Goal: Find specific fact: Find specific fact

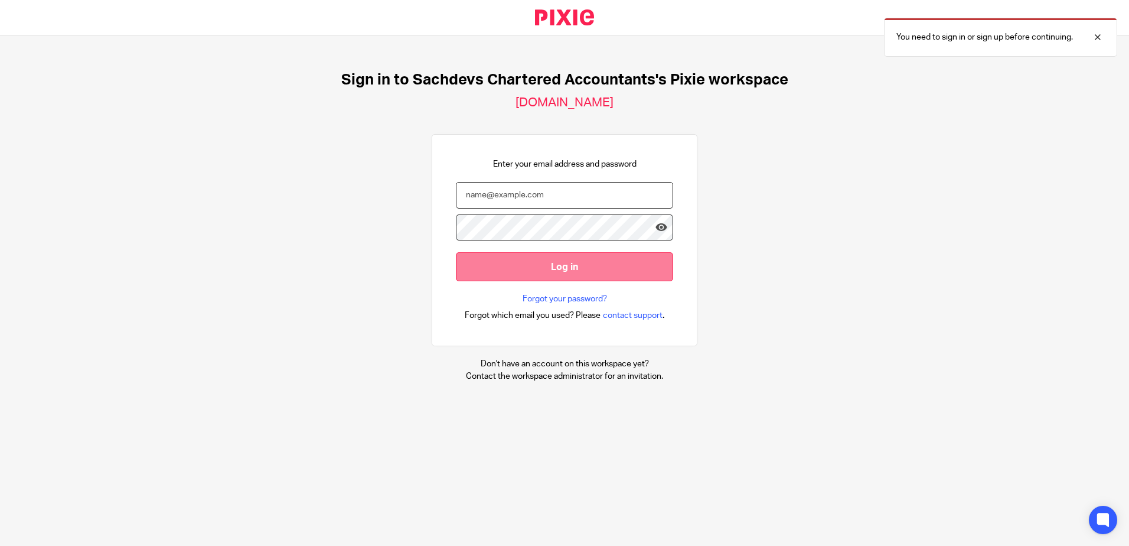
type input "[PERSON_NAME][EMAIL_ADDRESS][DOMAIN_NAME]"
click at [469, 266] on input "Log in" at bounding box center [564, 266] width 217 height 29
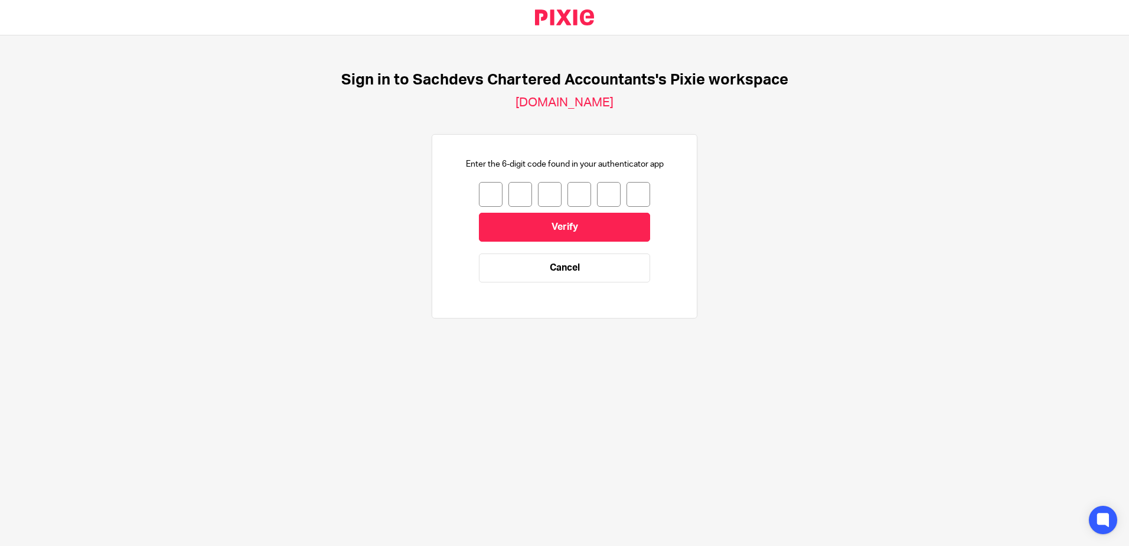
click at [479, 197] on input "number" at bounding box center [491, 194] width 24 height 25
type input "9"
type input "1"
type input "9"
type input "8"
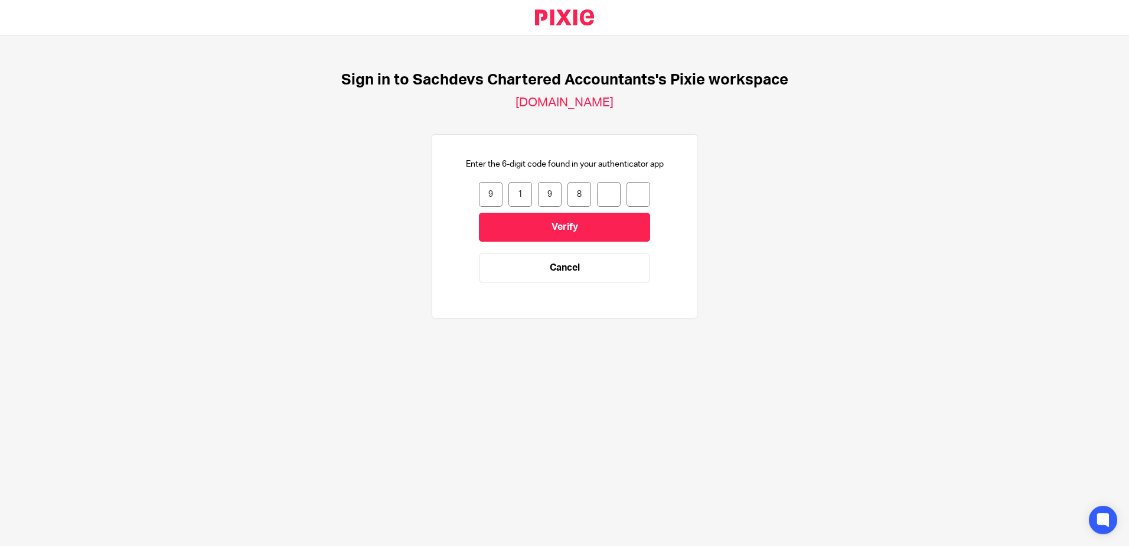
type input "8"
type input "6"
click at [510, 222] on input "Verify" at bounding box center [564, 227] width 171 height 29
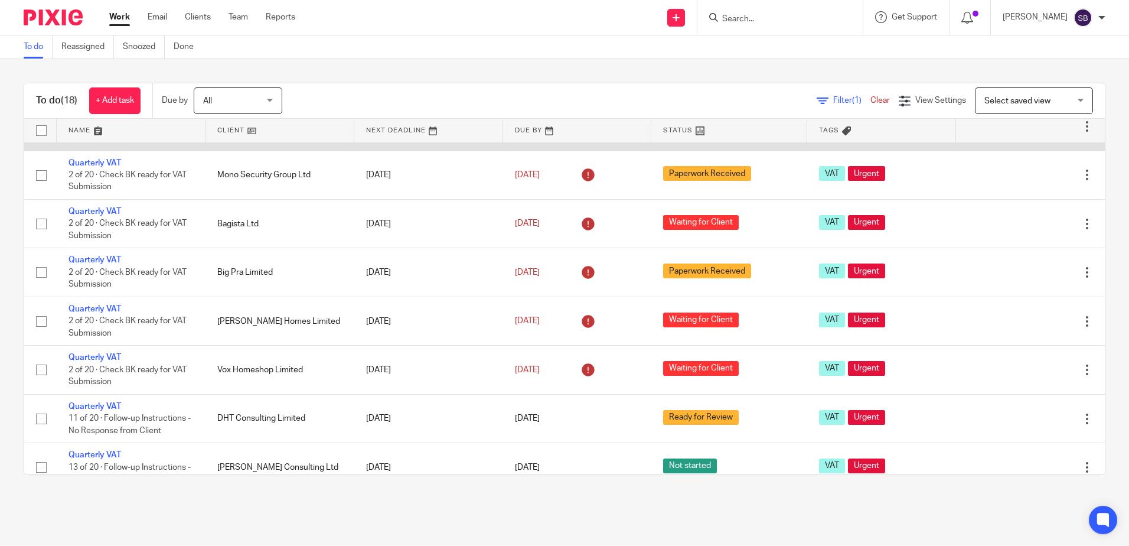
scroll to position [236, 0]
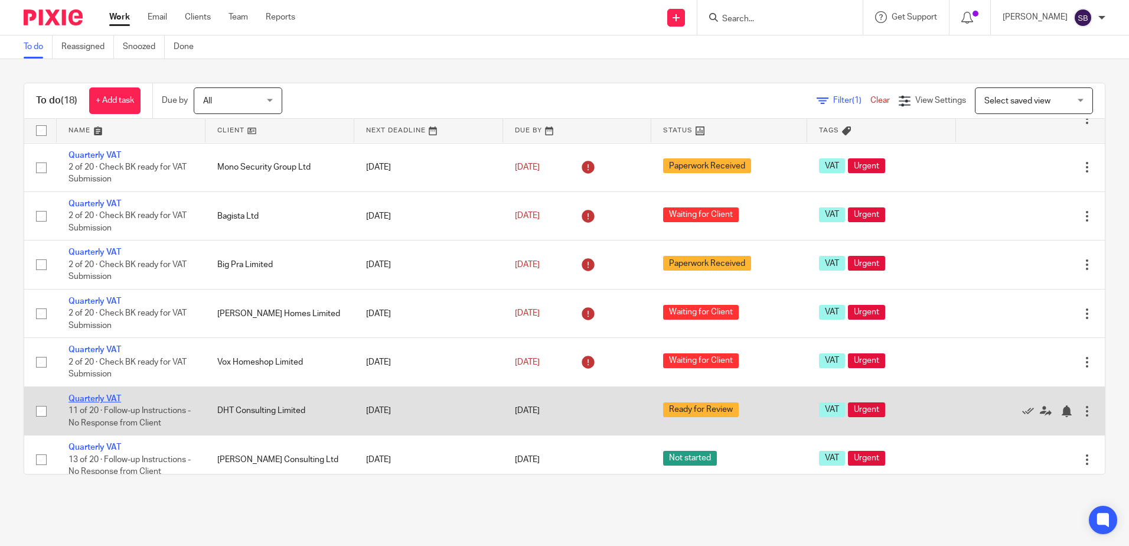
click at [95, 397] on link "Quarterly VAT" at bounding box center [95, 399] width 53 height 8
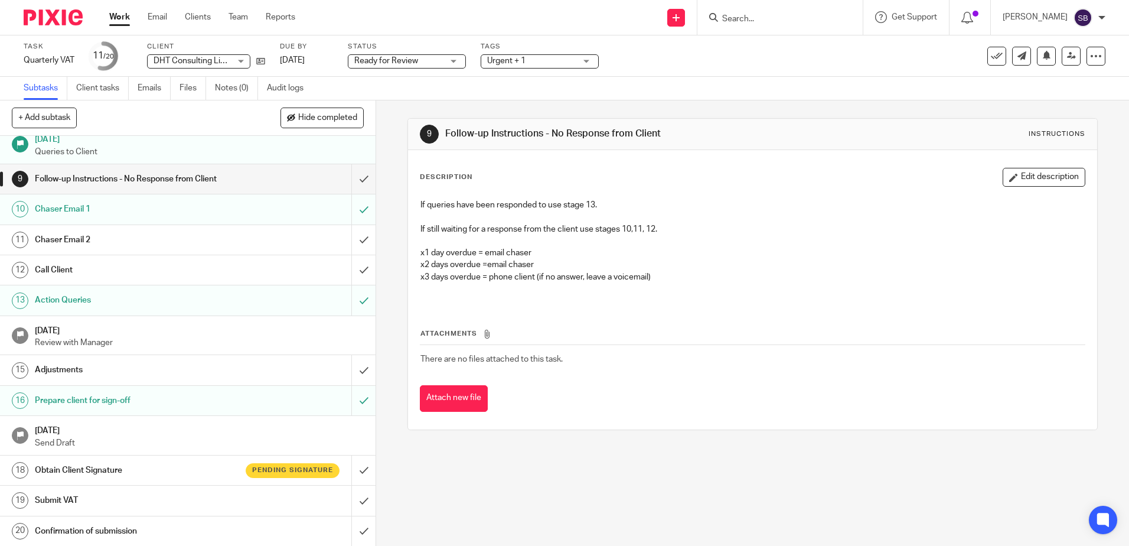
scroll to position [242, 0]
click at [197, 462] on h1 "Obtain Client Signature" at bounding box center [136, 470] width 203 height 18
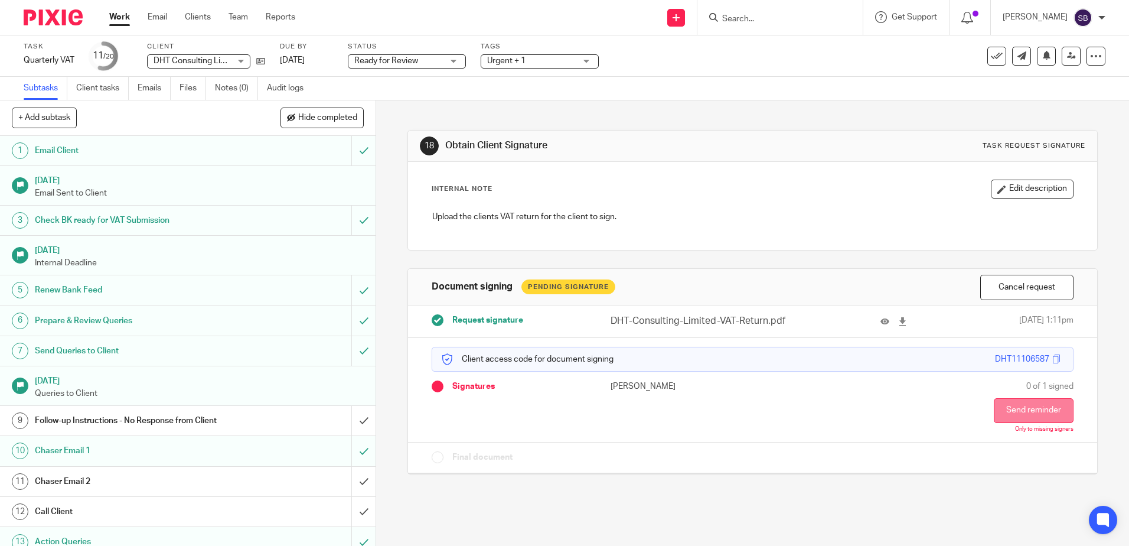
click at [1012, 405] on button "Send reminder" at bounding box center [1034, 410] width 80 height 25
click at [116, 19] on link "Work" at bounding box center [119, 17] width 21 height 12
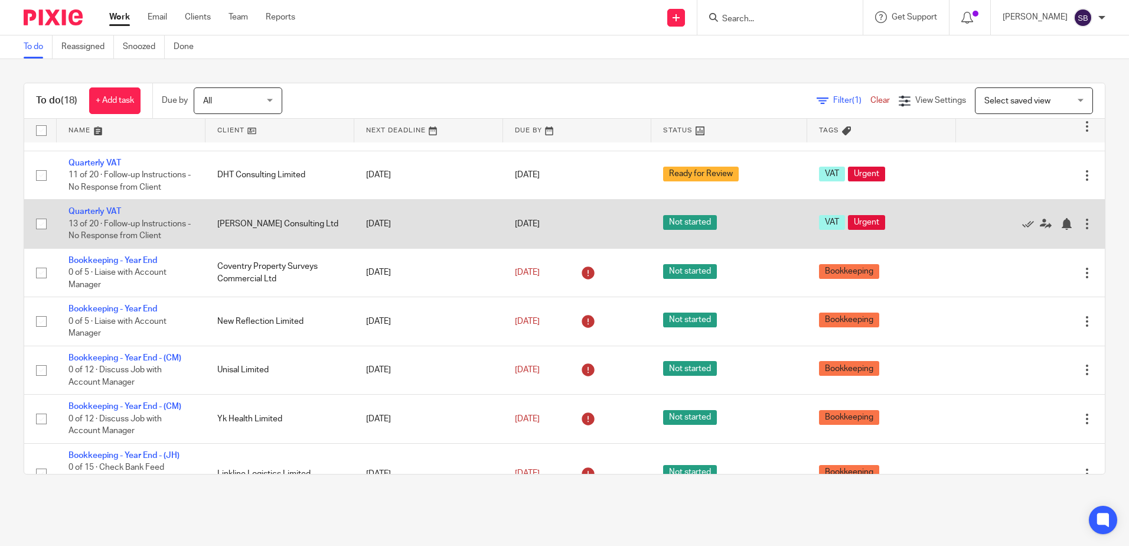
scroll to position [472, 0]
click at [103, 210] on link "Quarterly VAT" at bounding box center [95, 211] width 53 height 8
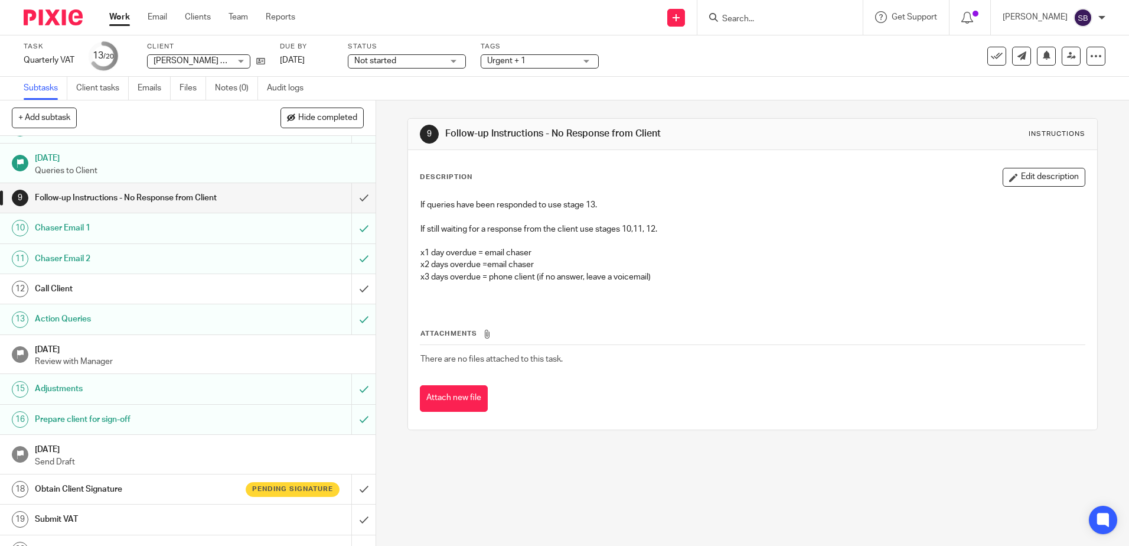
scroll to position [242, 0]
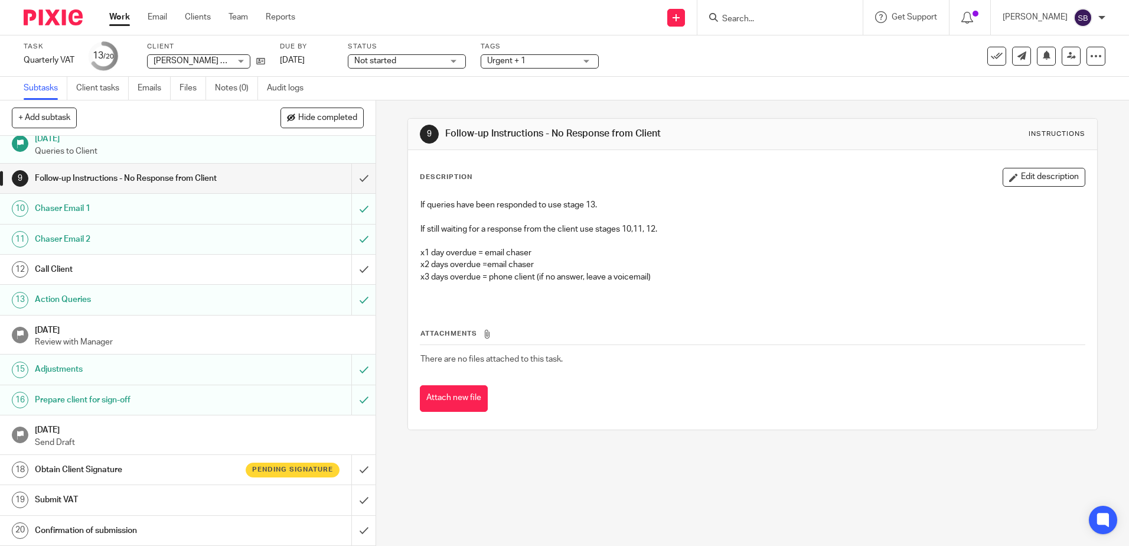
click at [201, 467] on h1 "Obtain Client Signature" at bounding box center [136, 470] width 203 height 18
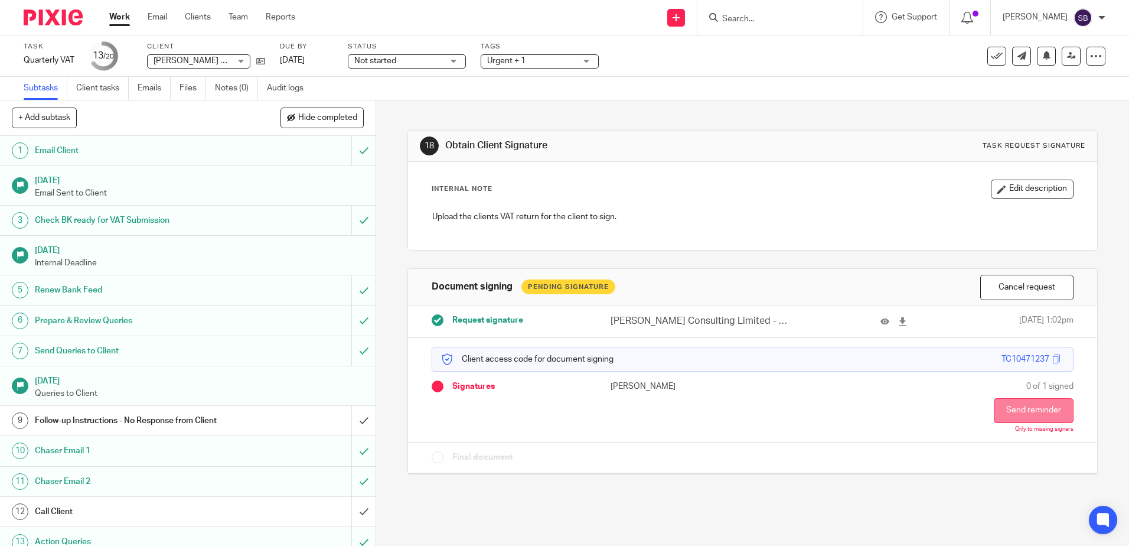
click at [1040, 412] on button "Send reminder" at bounding box center [1034, 410] width 80 height 25
click at [121, 22] on link "Work" at bounding box center [119, 17] width 21 height 12
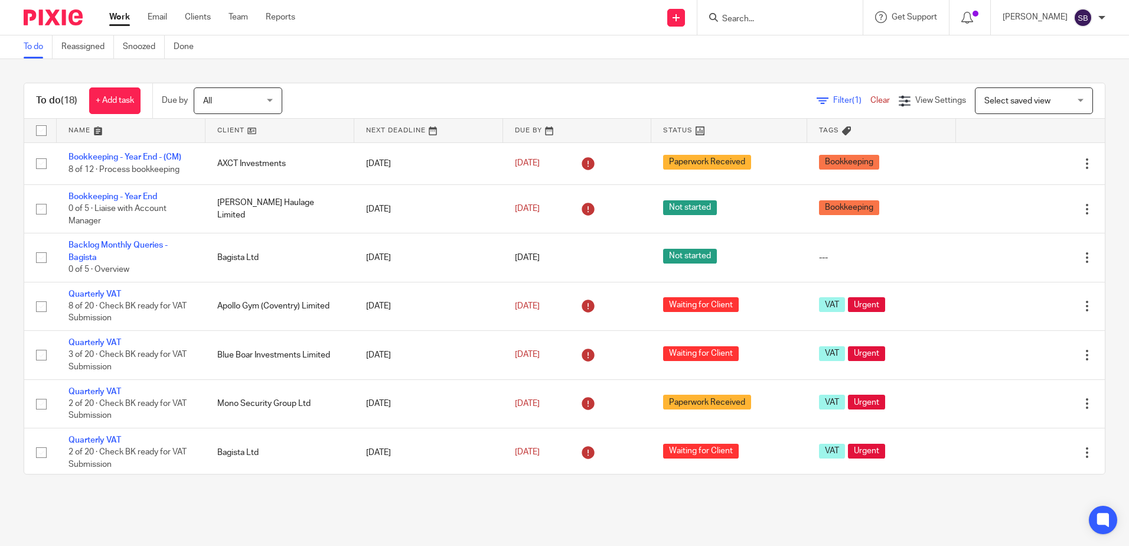
drag, startPoint x: 745, startPoint y: 9, endPoint x: 746, endPoint y: 24, distance: 14.8
click at [745, 9] on div at bounding box center [779, 17] width 165 height 35
click at [746, 24] on input "Search" at bounding box center [774, 19] width 106 height 11
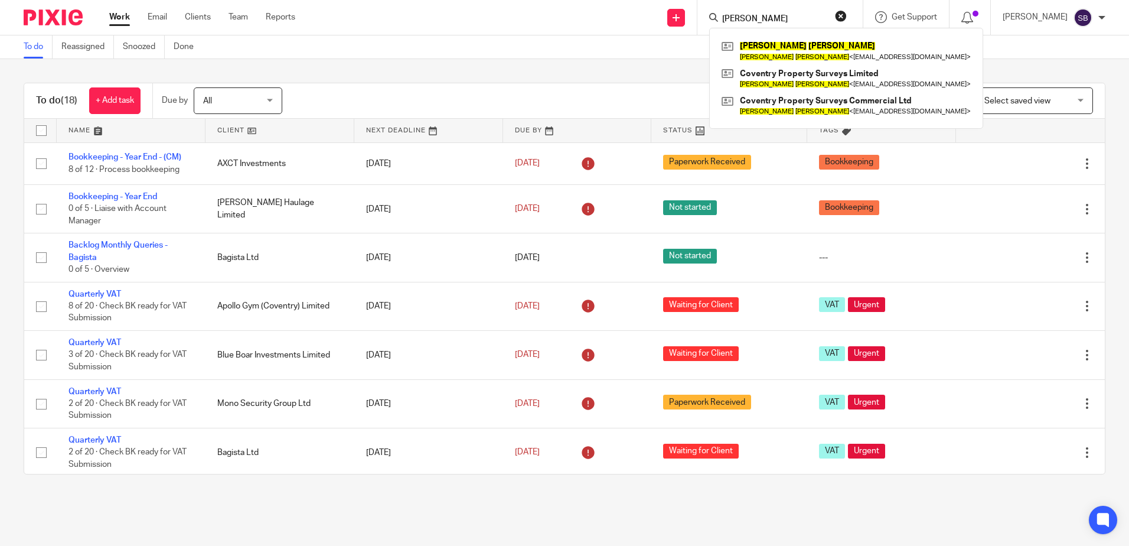
type input "anthony bruce"
click button "submit" at bounding box center [0, 0] width 0 height 0
click at [809, 44] on link at bounding box center [846, 50] width 255 height 27
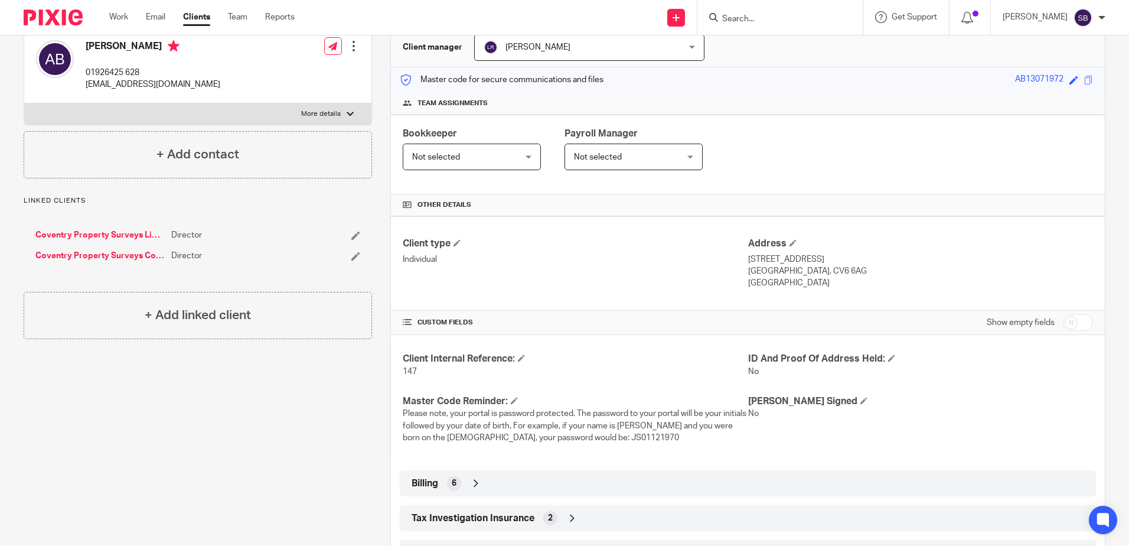
scroll to position [207, 0]
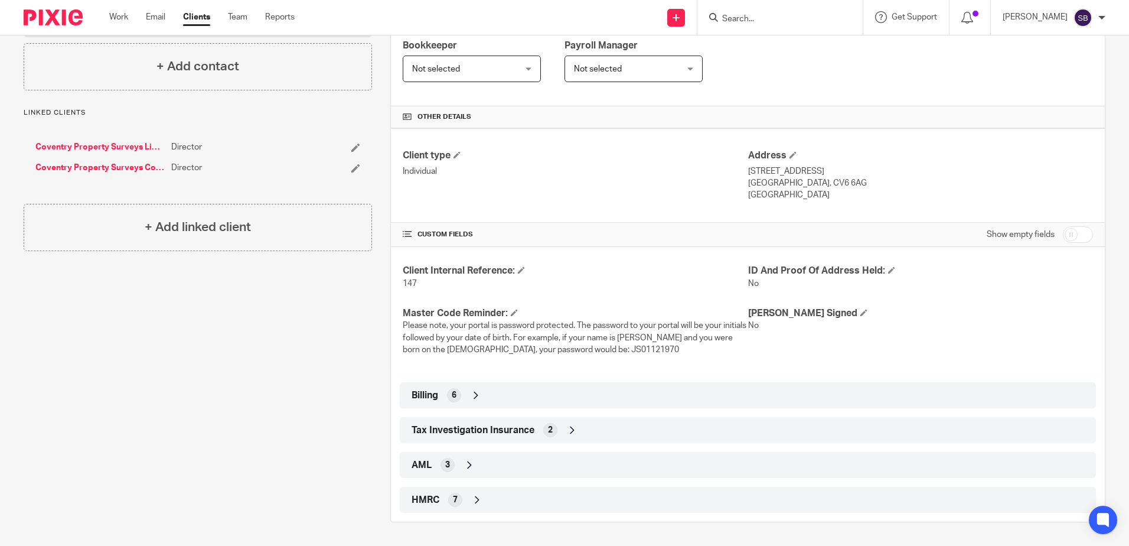
click at [509, 407] on div "Billing 6" at bounding box center [748, 395] width 696 height 26
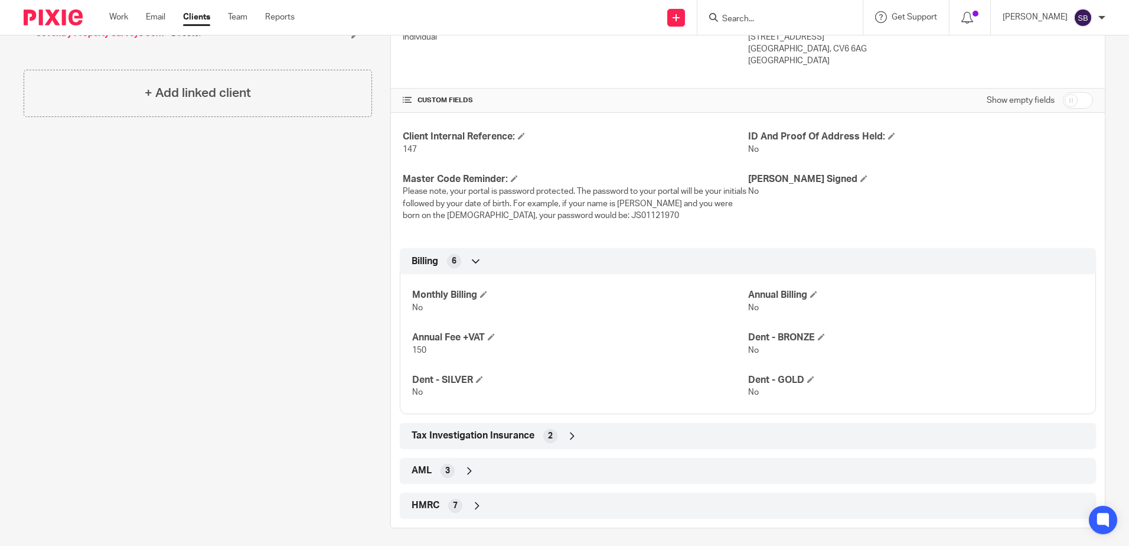
scroll to position [347, 0]
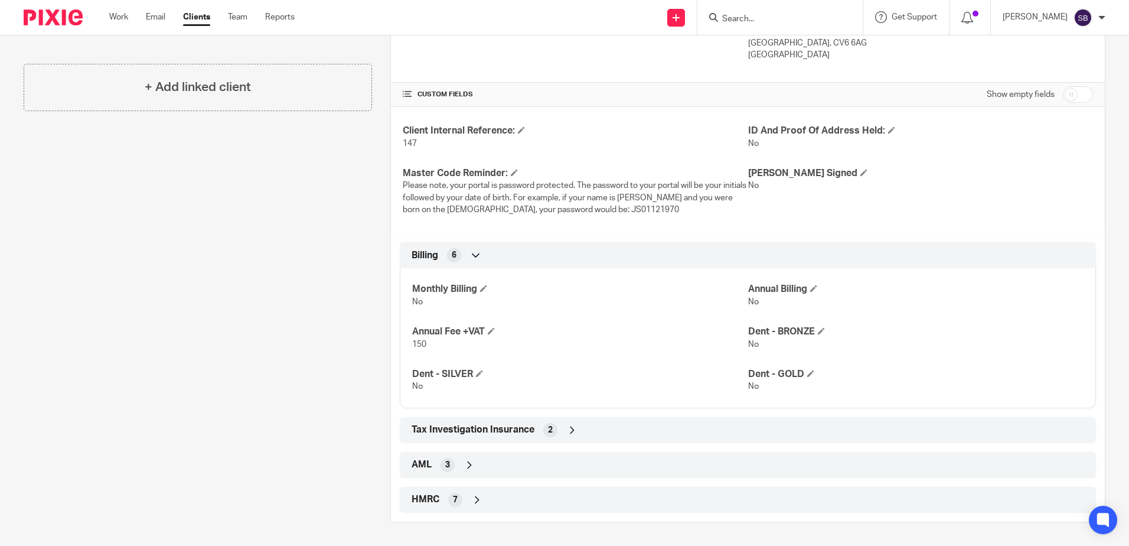
click at [498, 255] on div "Billing 6" at bounding box center [748, 255] width 679 height 20
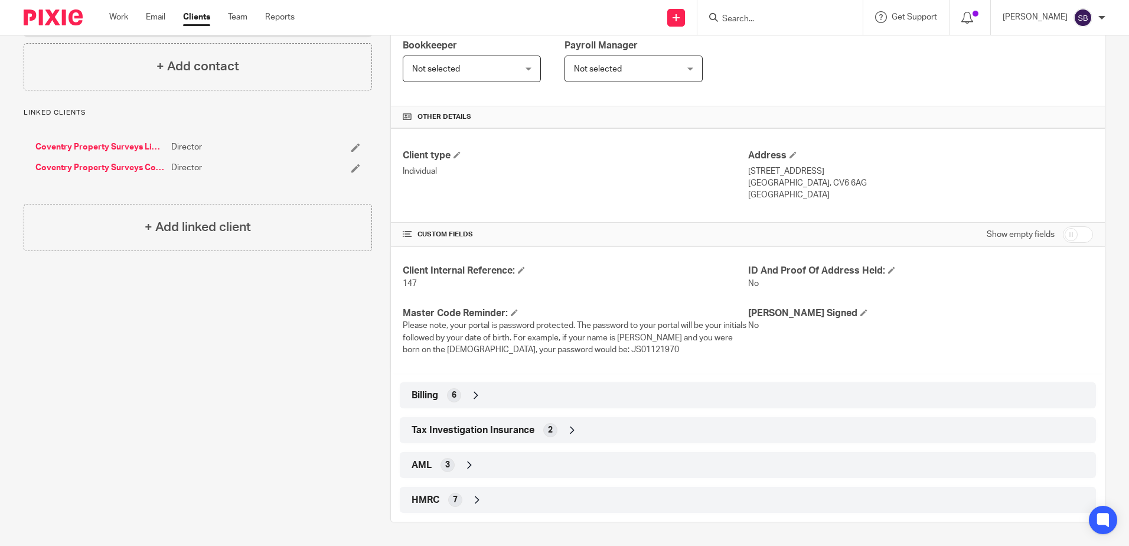
click at [534, 428] on div "Tax Investigation Insurance 2" at bounding box center [748, 430] width 679 height 20
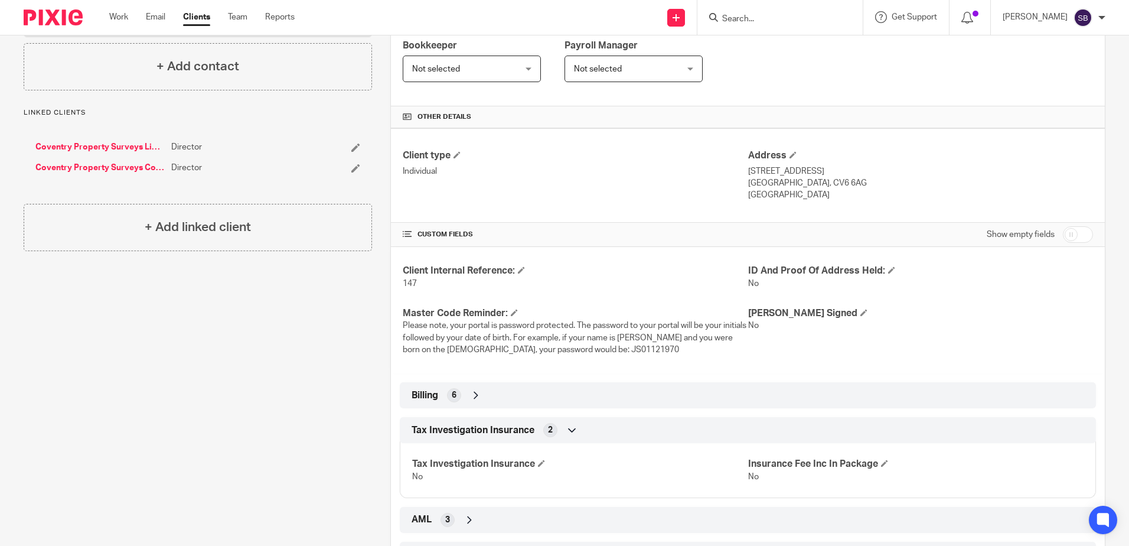
scroll to position [262, 0]
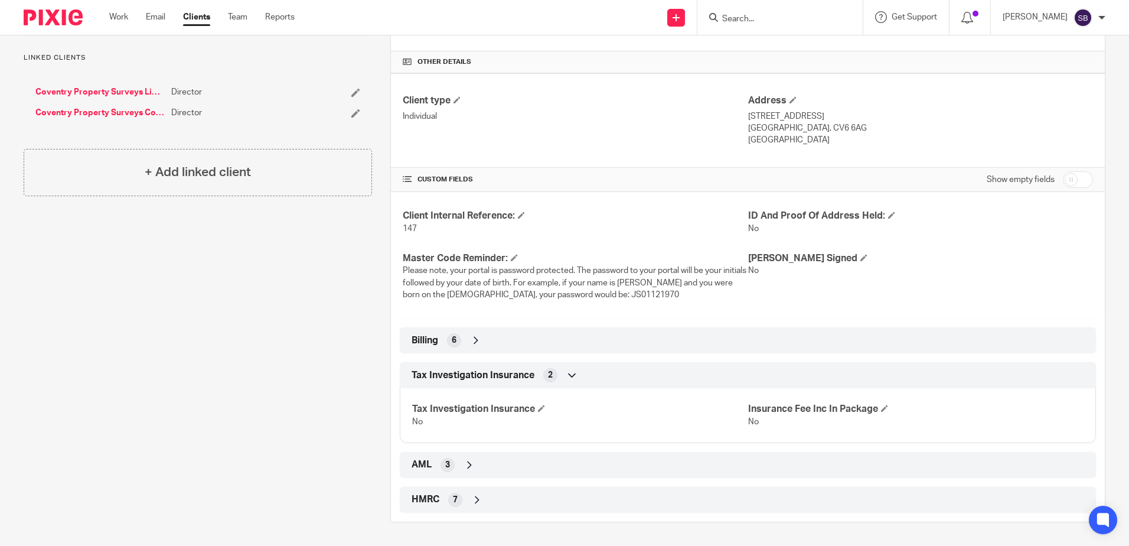
click at [484, 466] on div "AML 3" at bounding box center [748, 465] width 679 height 20
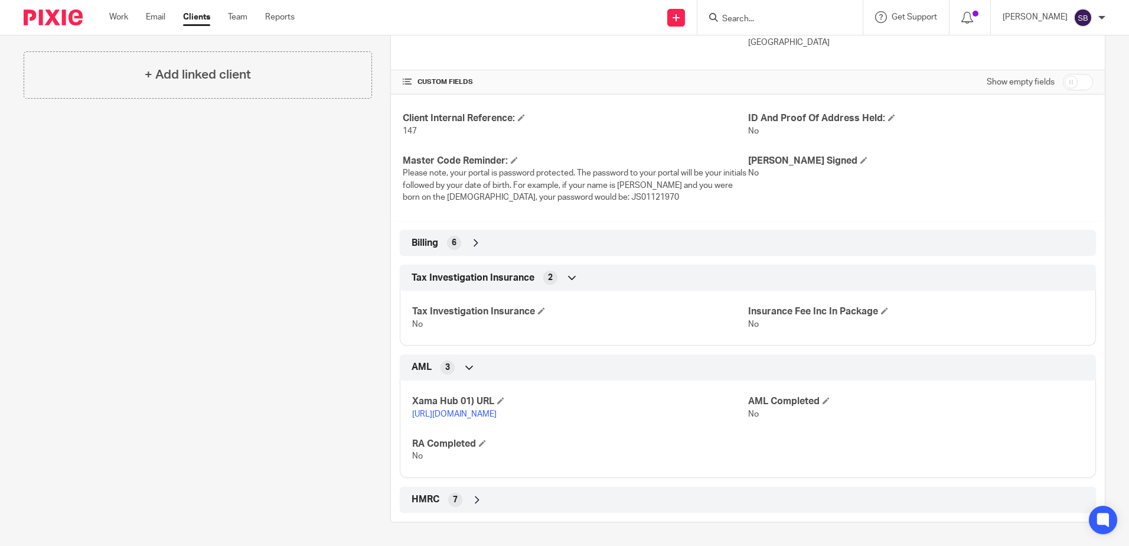
click at [493, 498] on div "HMRC 7" at bounding box center [748, 500] width 679 height 20
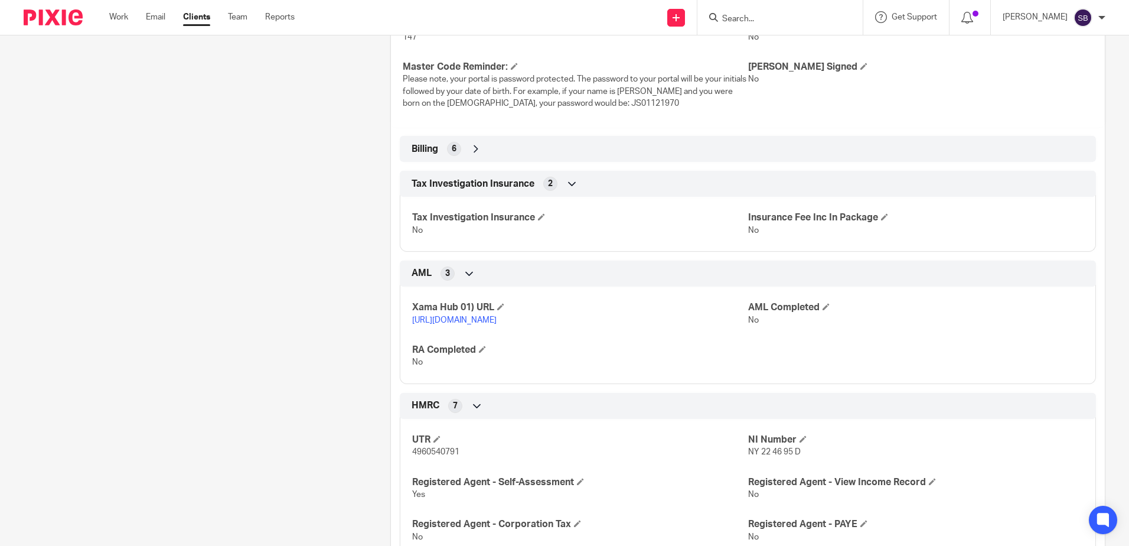
scroll to position [553, 0]
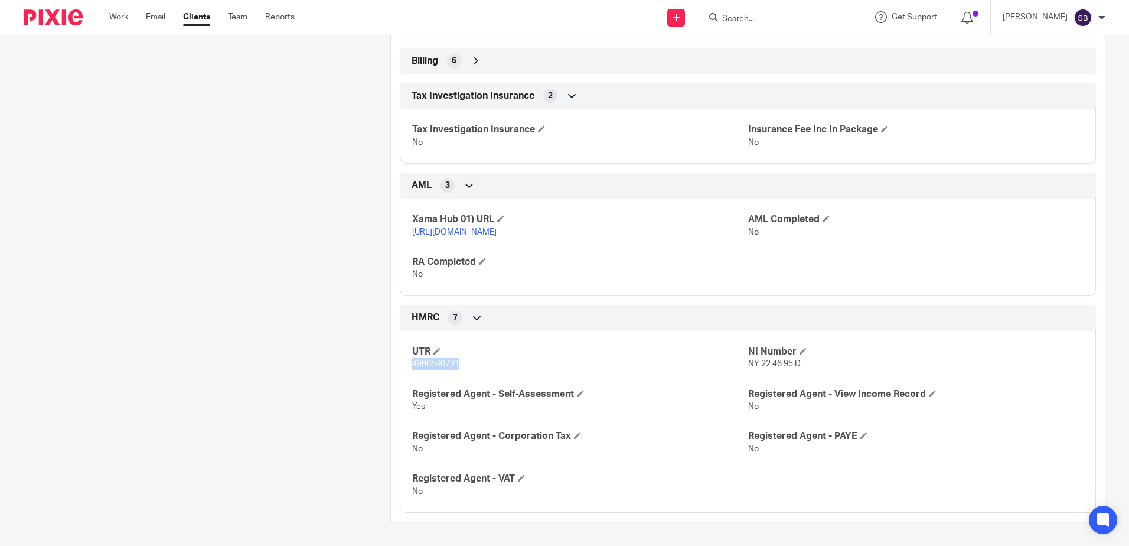
drag, startPoint x: 408, startPoint y: 365, endPoint x: 477, endPoint y: 362, distance: 69.8
click at [477, 362] on div "UTR 4960540791 NI Number NY 22 46 95 D Registered Agent - Self-Assessment Yes R…" at bounding box center [748, 417] width 696 height 191
copy span "4960540791"
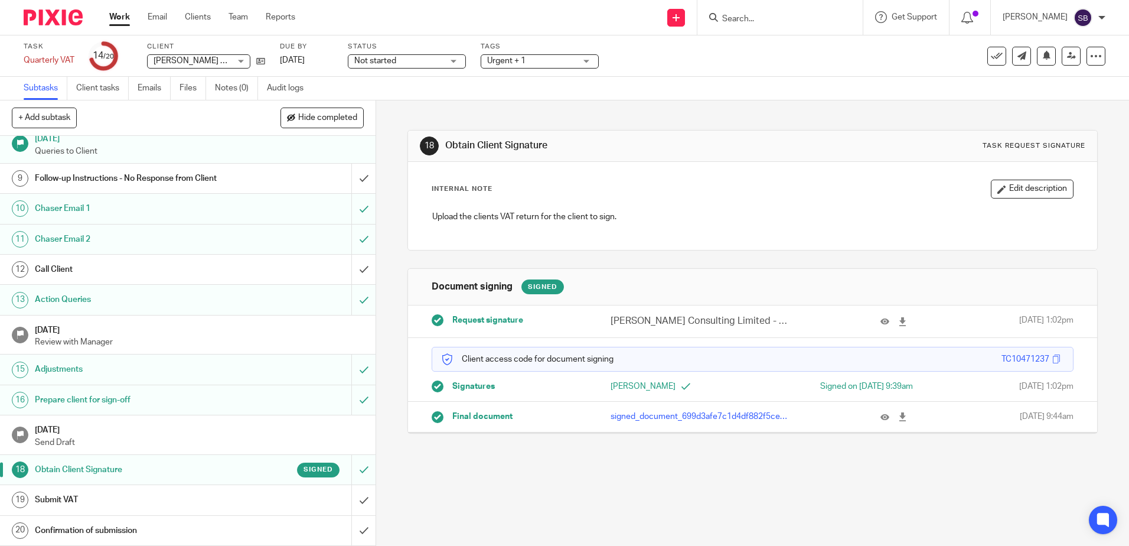
scroll to position [242, 0]
click at [866, 412] on div at bounding box center [883, 416] width 62 height 12
click at [881, 417] on icon at bounding box center [885, 416] width 9 height 9
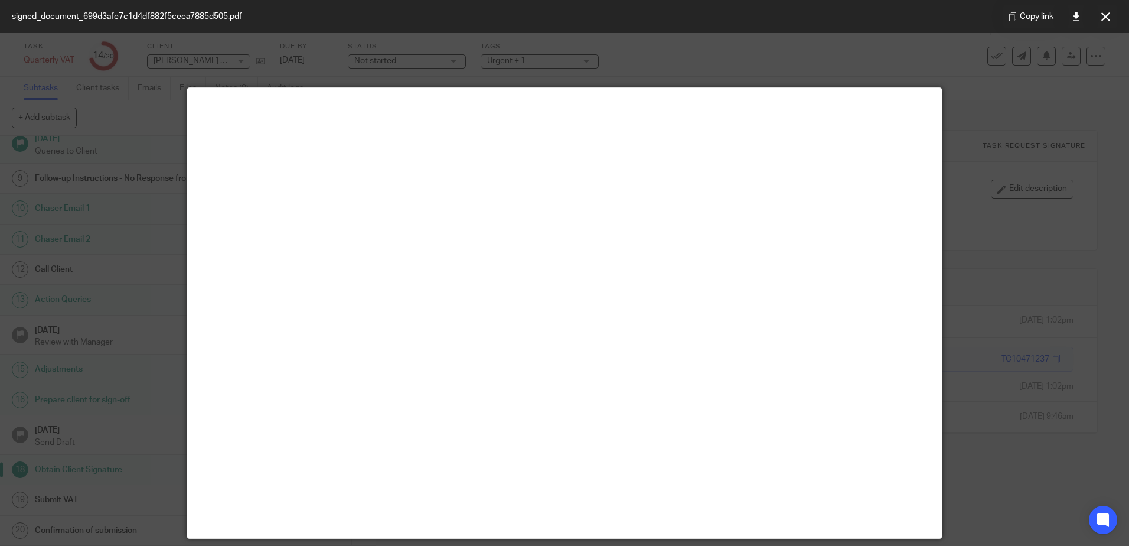
scroll to position [0, 0]
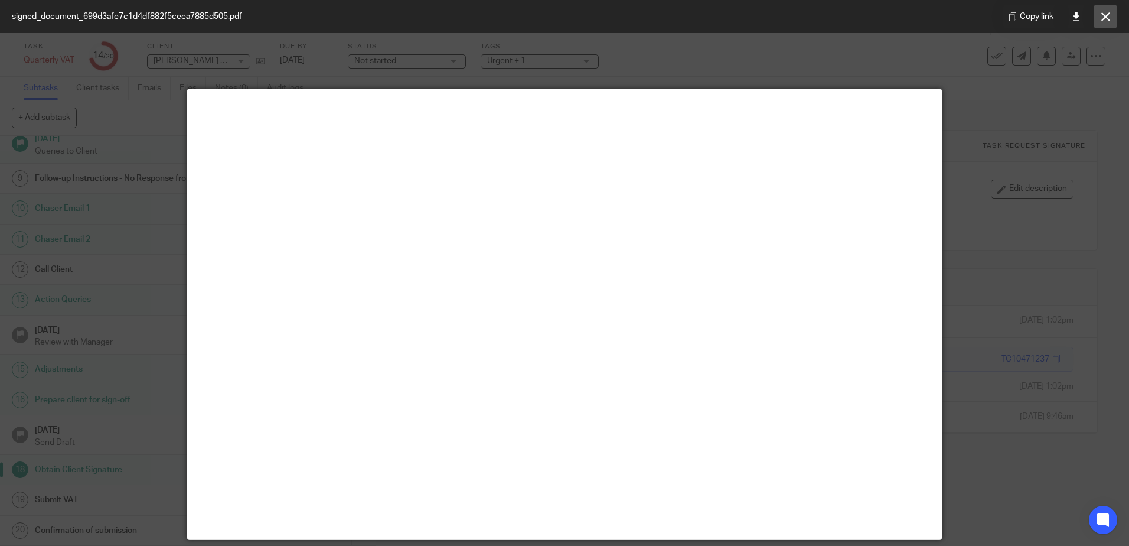
click at [1102, 6] on button at bounding box center [1106, 17] width 24 height 24
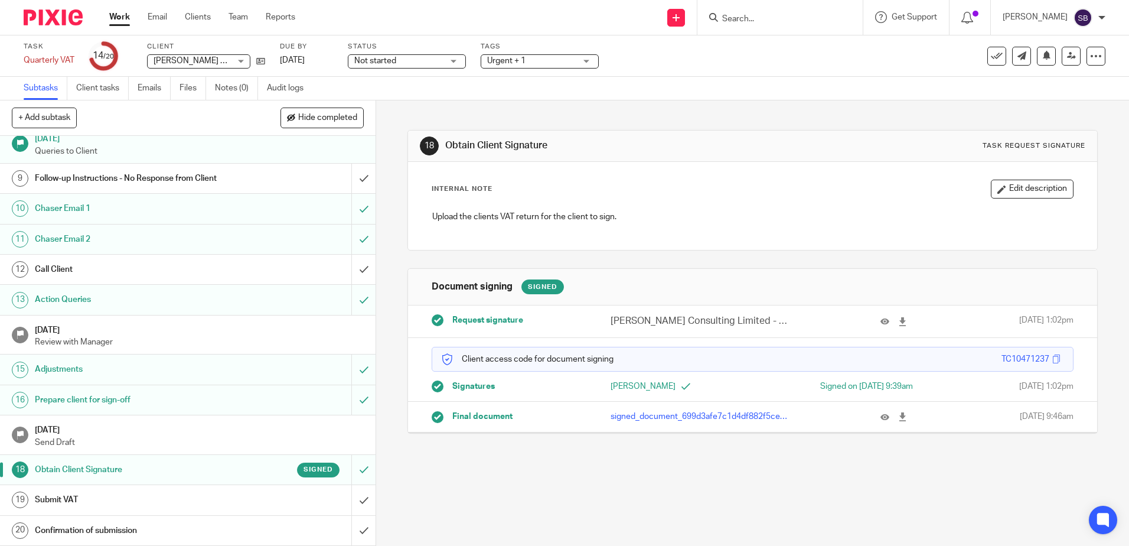
click at [881, 411] on div at bounding box center [890, 416] width 18 height 12
click at [881, 419] on div at bounding box center [890, 416] width 18 height 12
click at [881, 419] on icon at bounding box center [885, 416] width 9 height 9
